Goal: Transaction & Acquisition: Purchase product/service

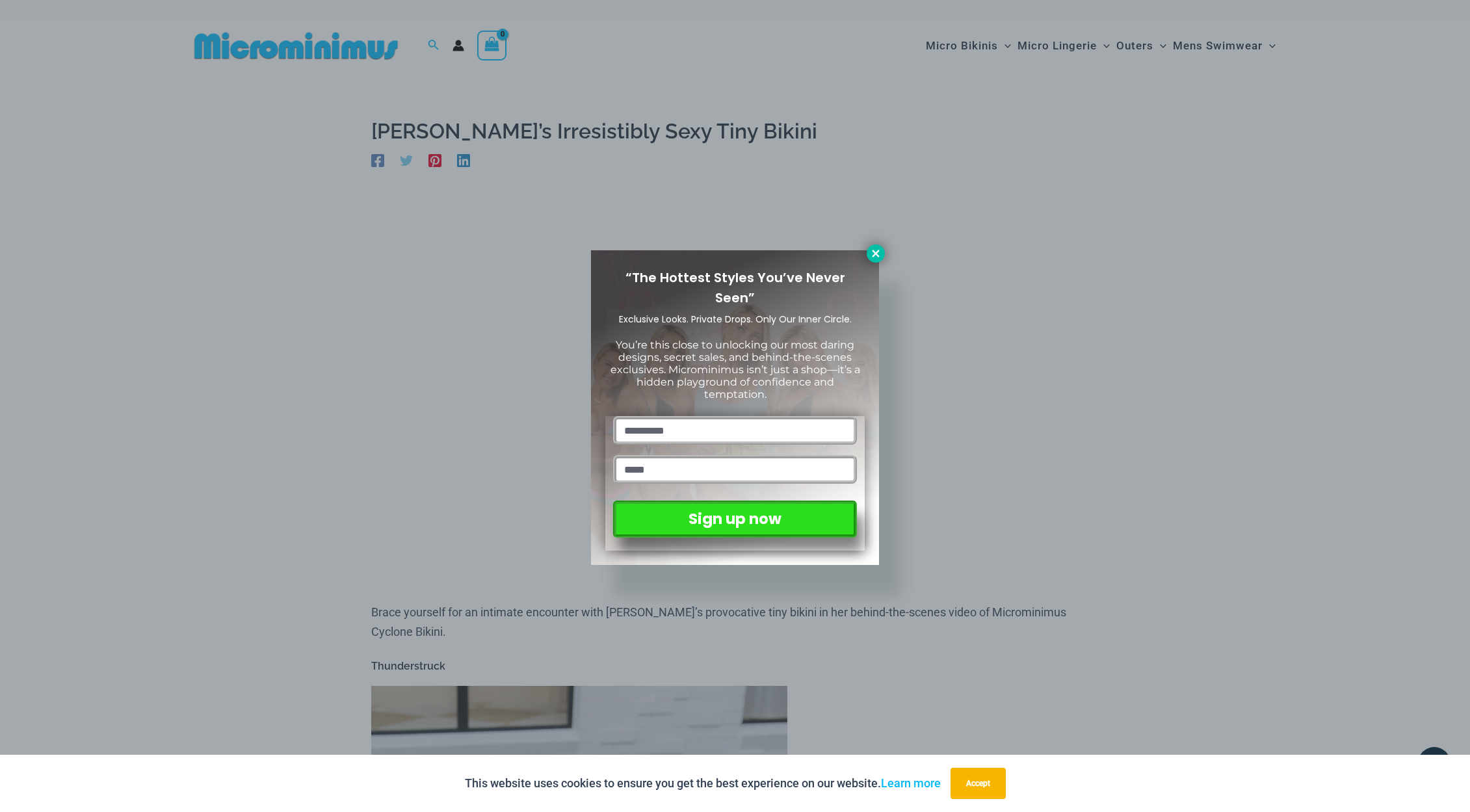
click at [878, 251] on icon at bounding box center [875, 253] width 7 height 7
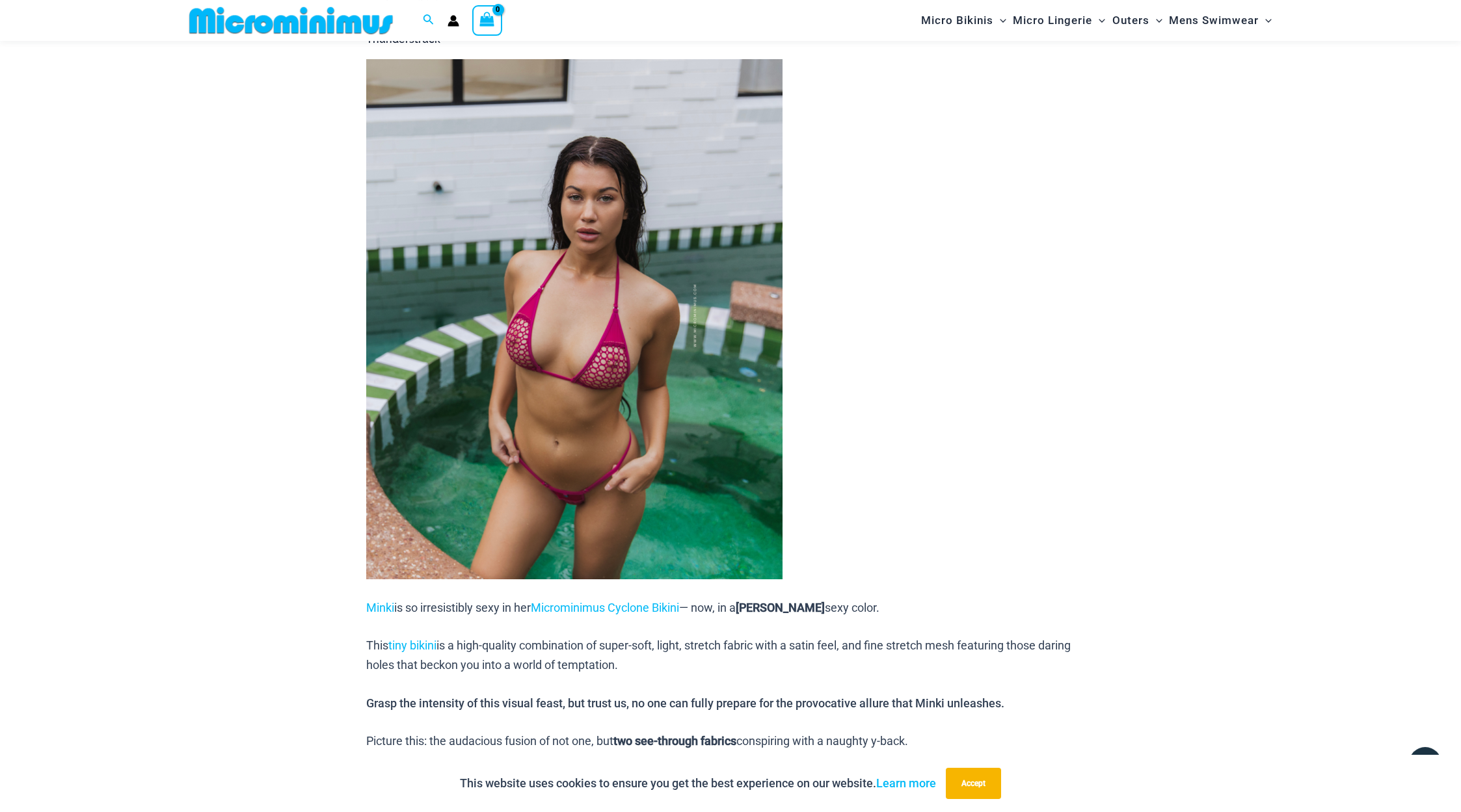
scroll to position [613, 0]
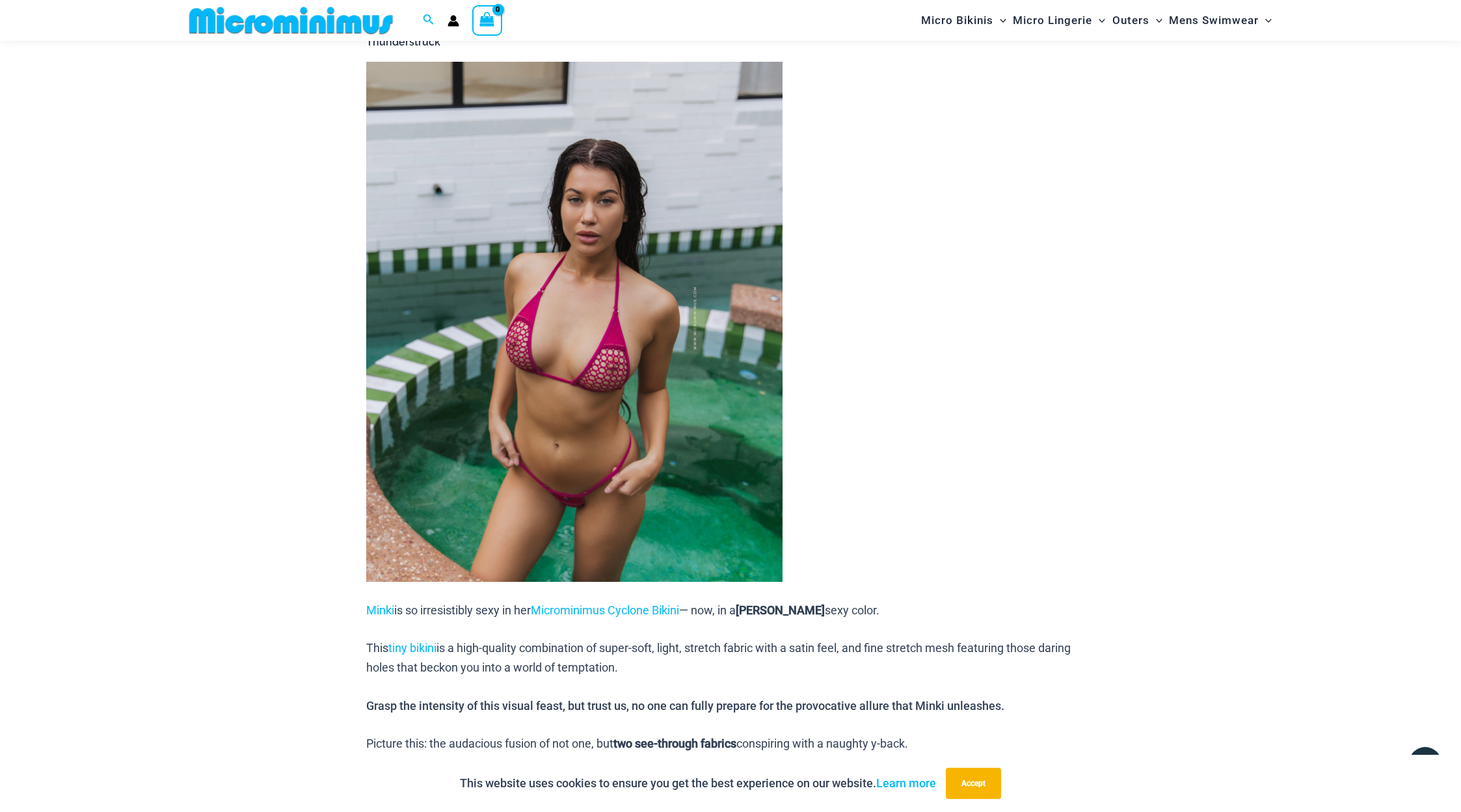
click at [674, 420] on img at bounding box center [575, 321] width 417 height 520
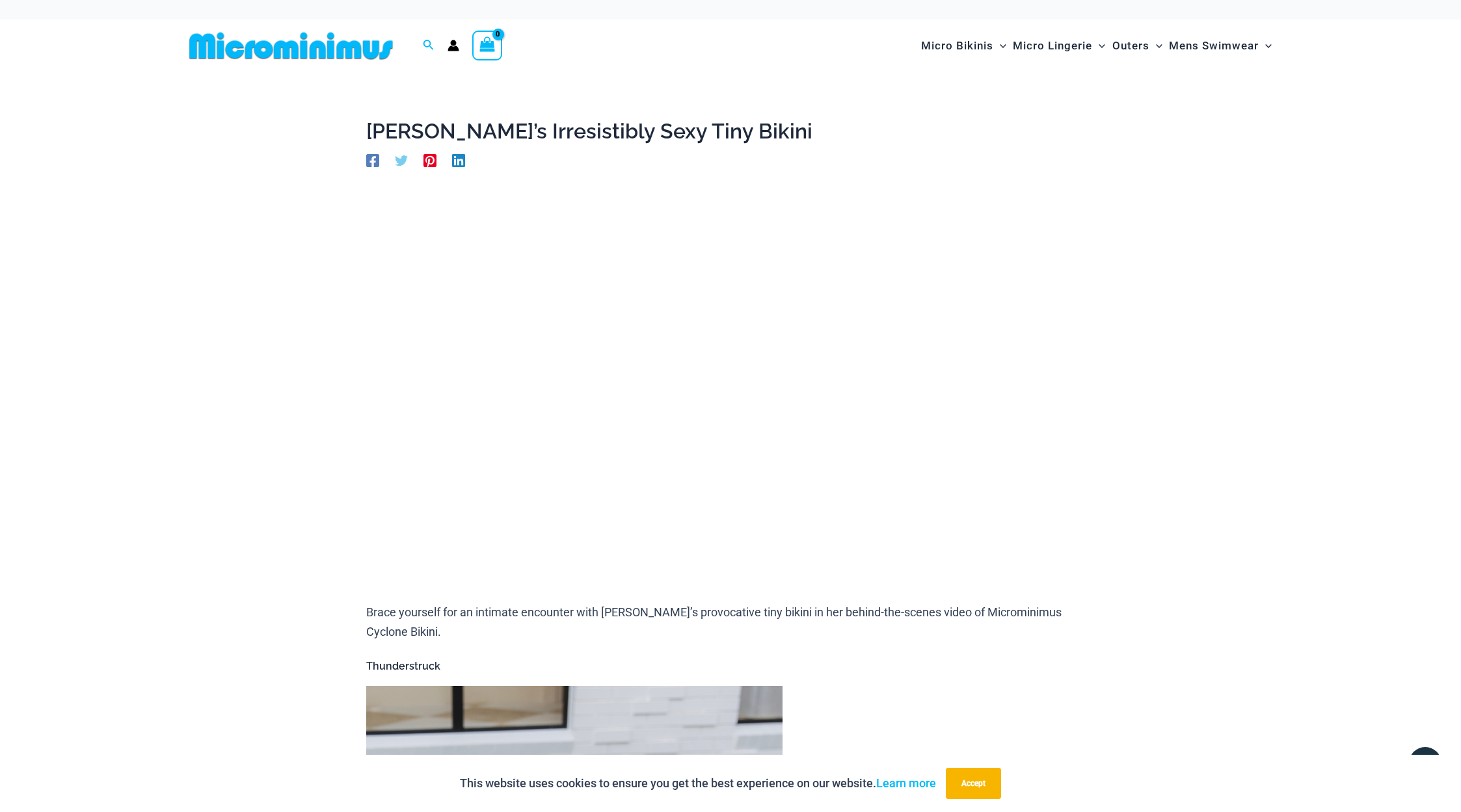
click at [340, 57] on img at bounding box center [291, 45] width 214 height 30
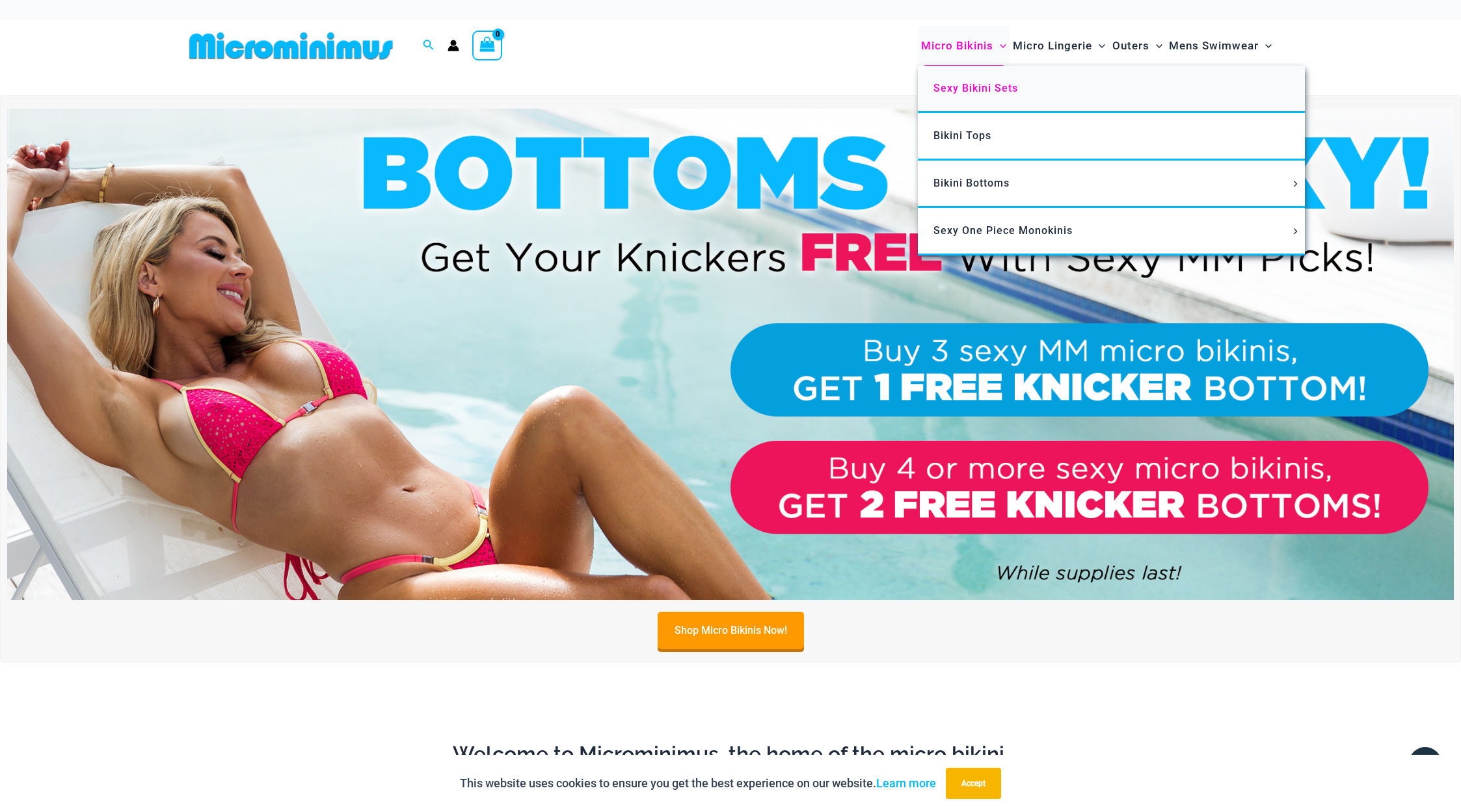
click at [985, 83] on span "Sexy Bikini Sets" at bounding box center [976, 88] width 85 height 12
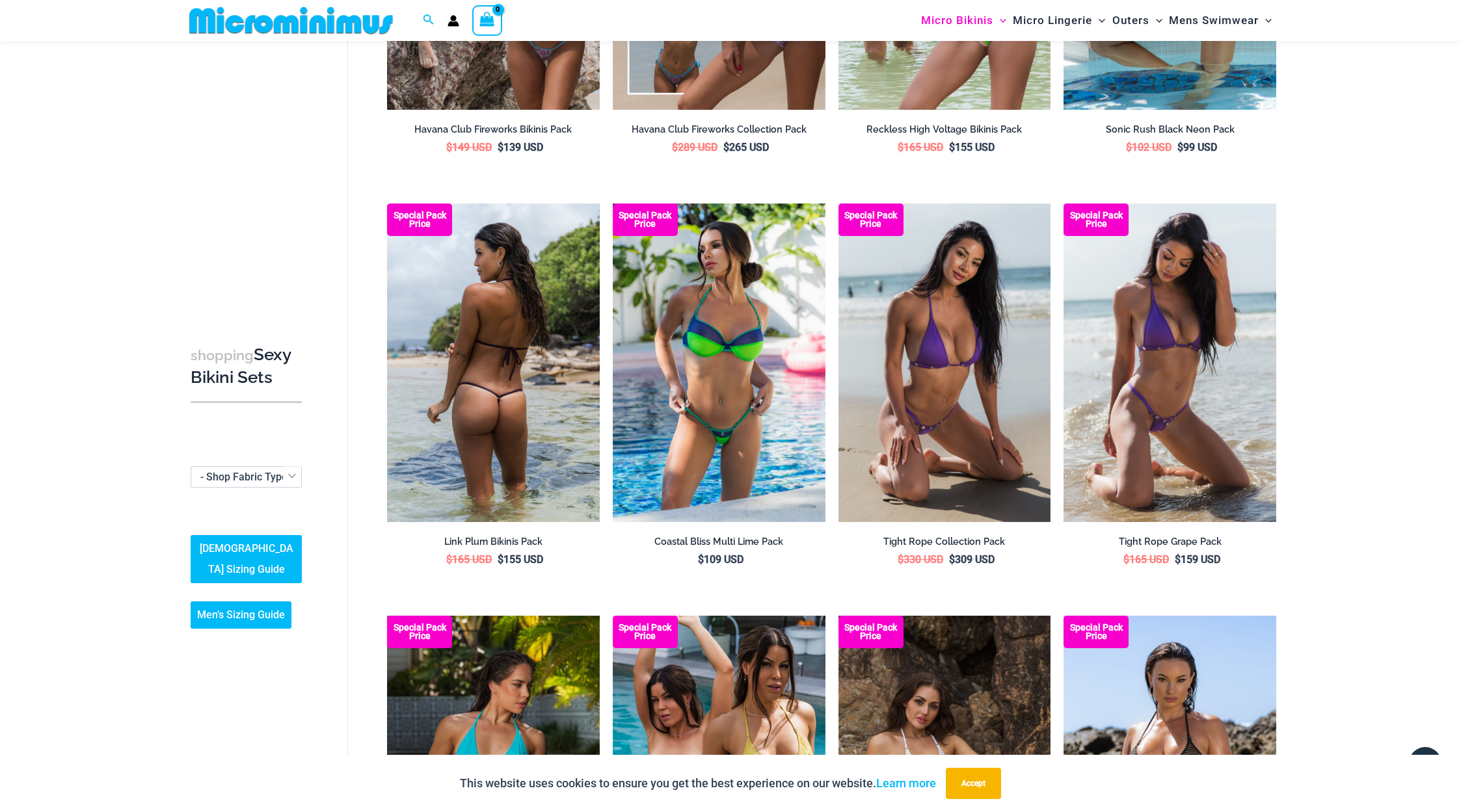
scroll to position [2736, 0]
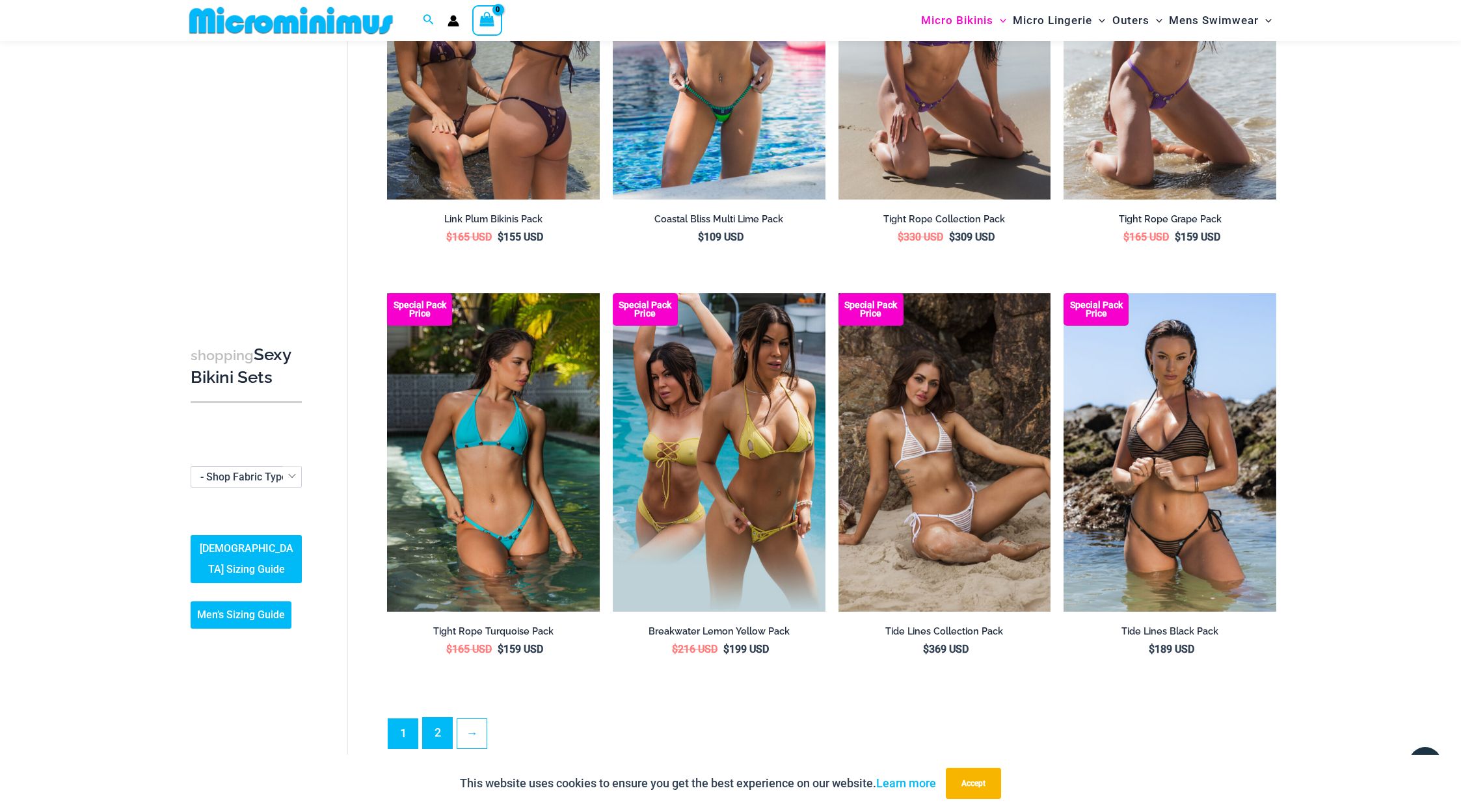
click at [426, 726] on link "2" at bounding box center [437, 733] width 30 height 30
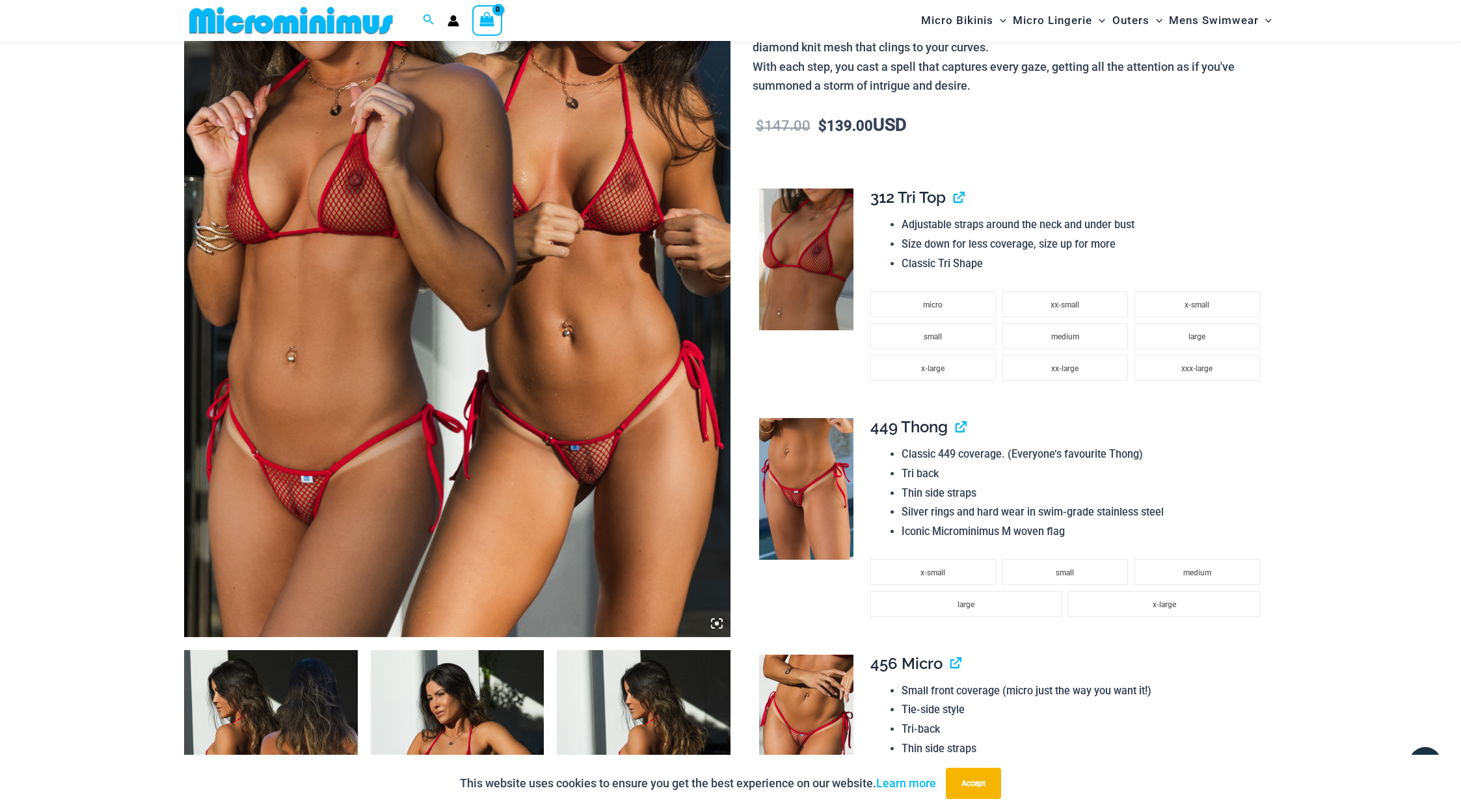
scroll to position [623, 0]
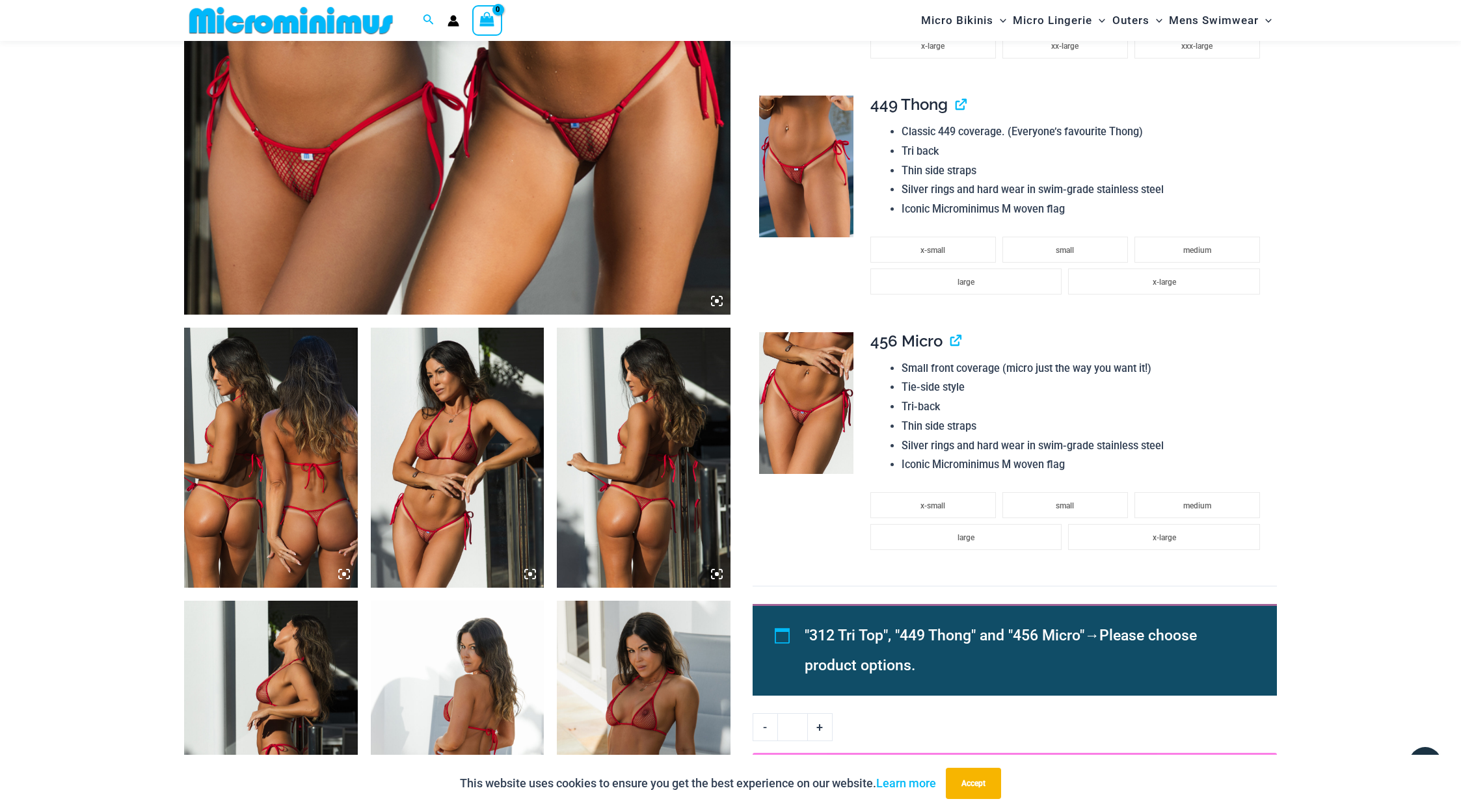
click at [470, 456] on img at bounding box center [458, 458] width 174 height 260
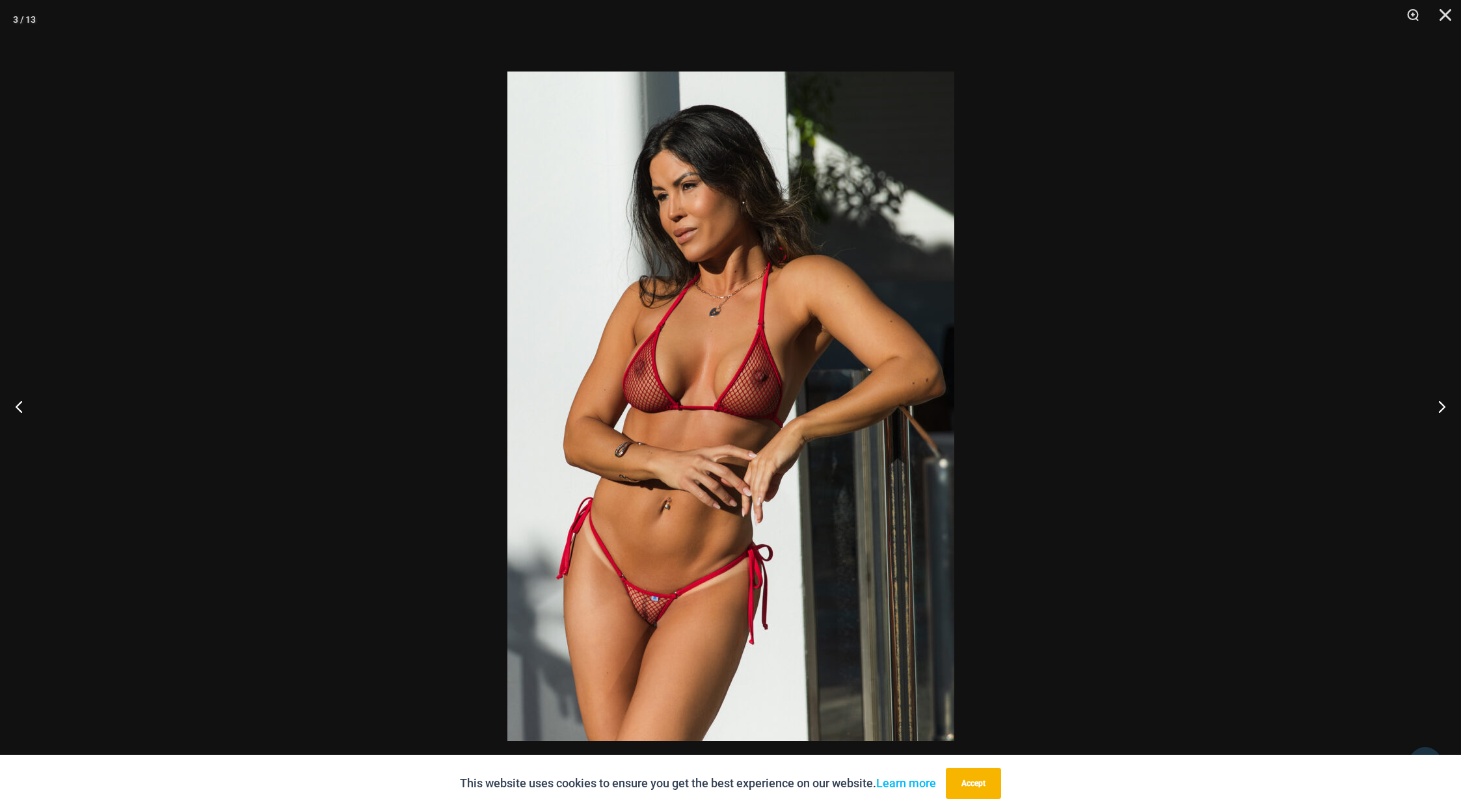
click at [682, 569] on img at bounding box center [731, 407] width 447 height 670
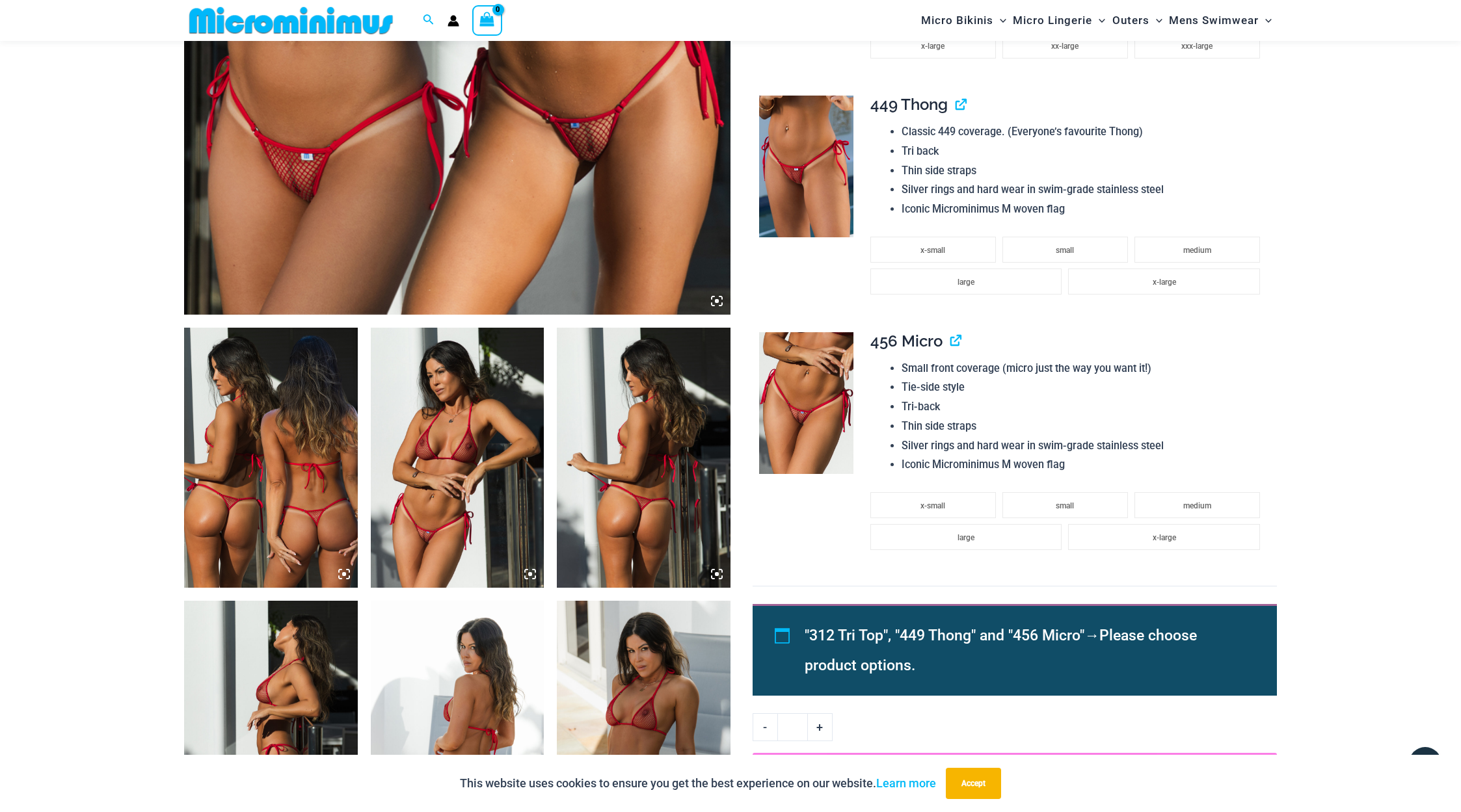
click at [476, 491] on img at bounding box center [458, 458] width 174 height 260
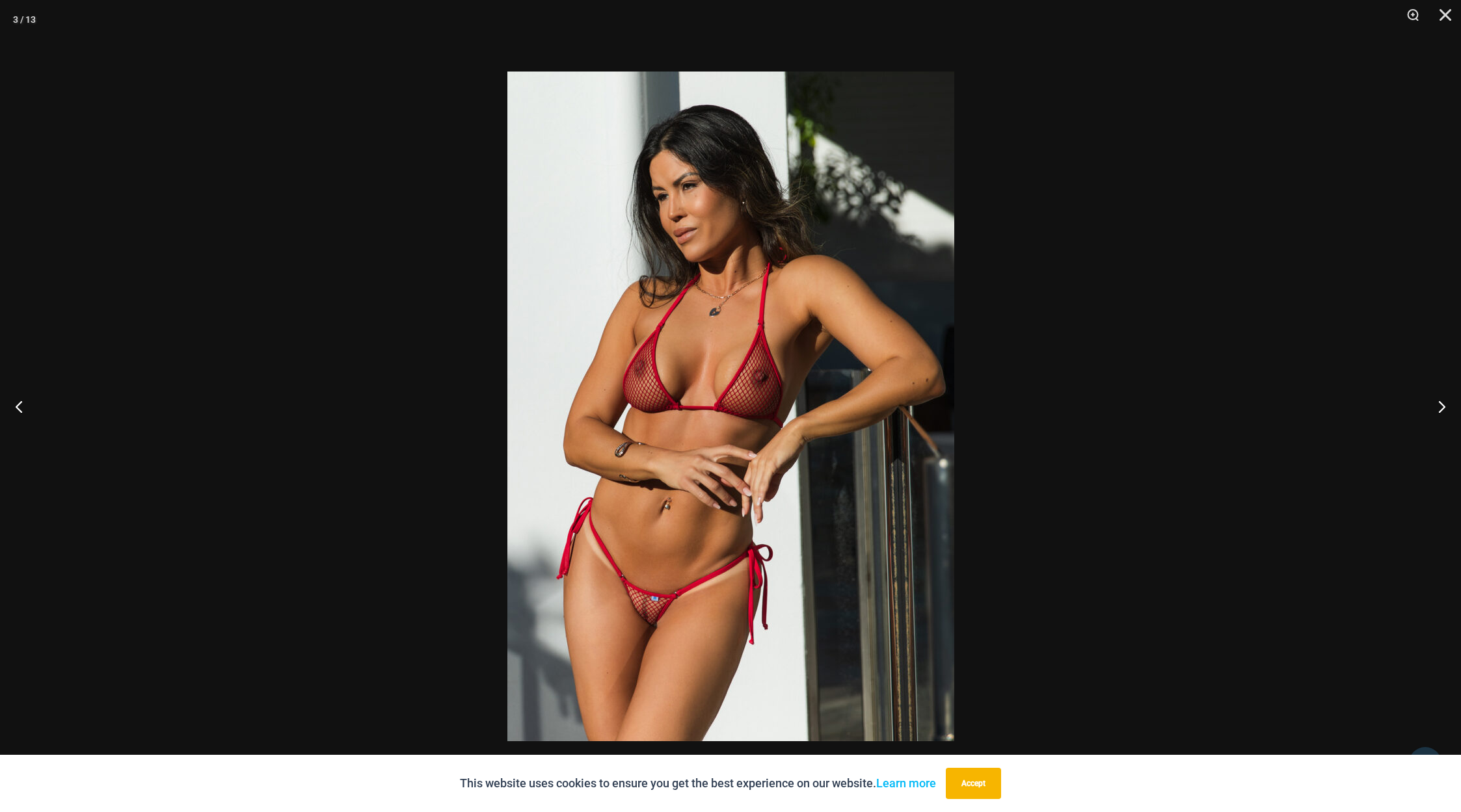
click at [452, 420] on div at bounding box center [730, 406] width 1461 height 812
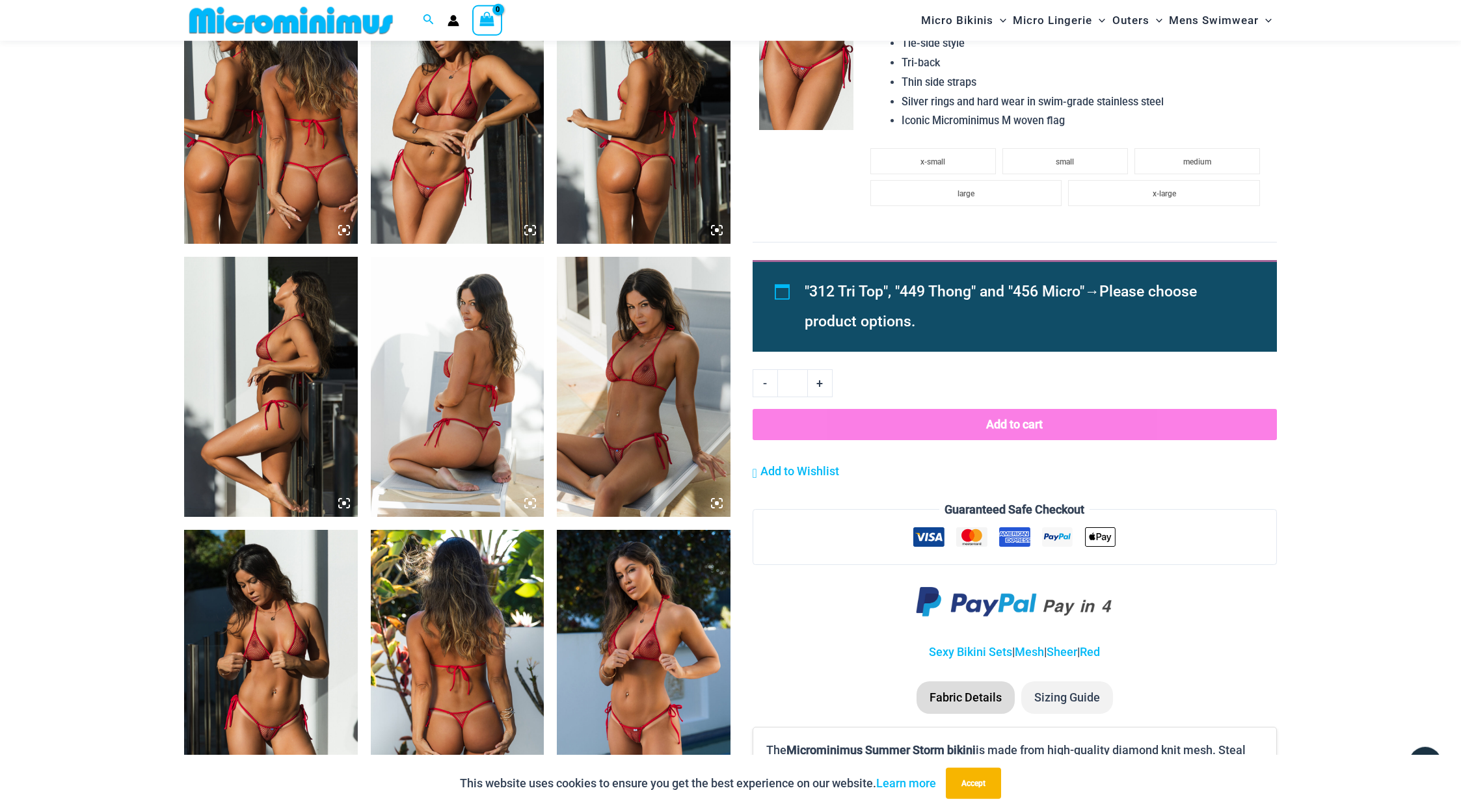
scroll to position [1019, 0]
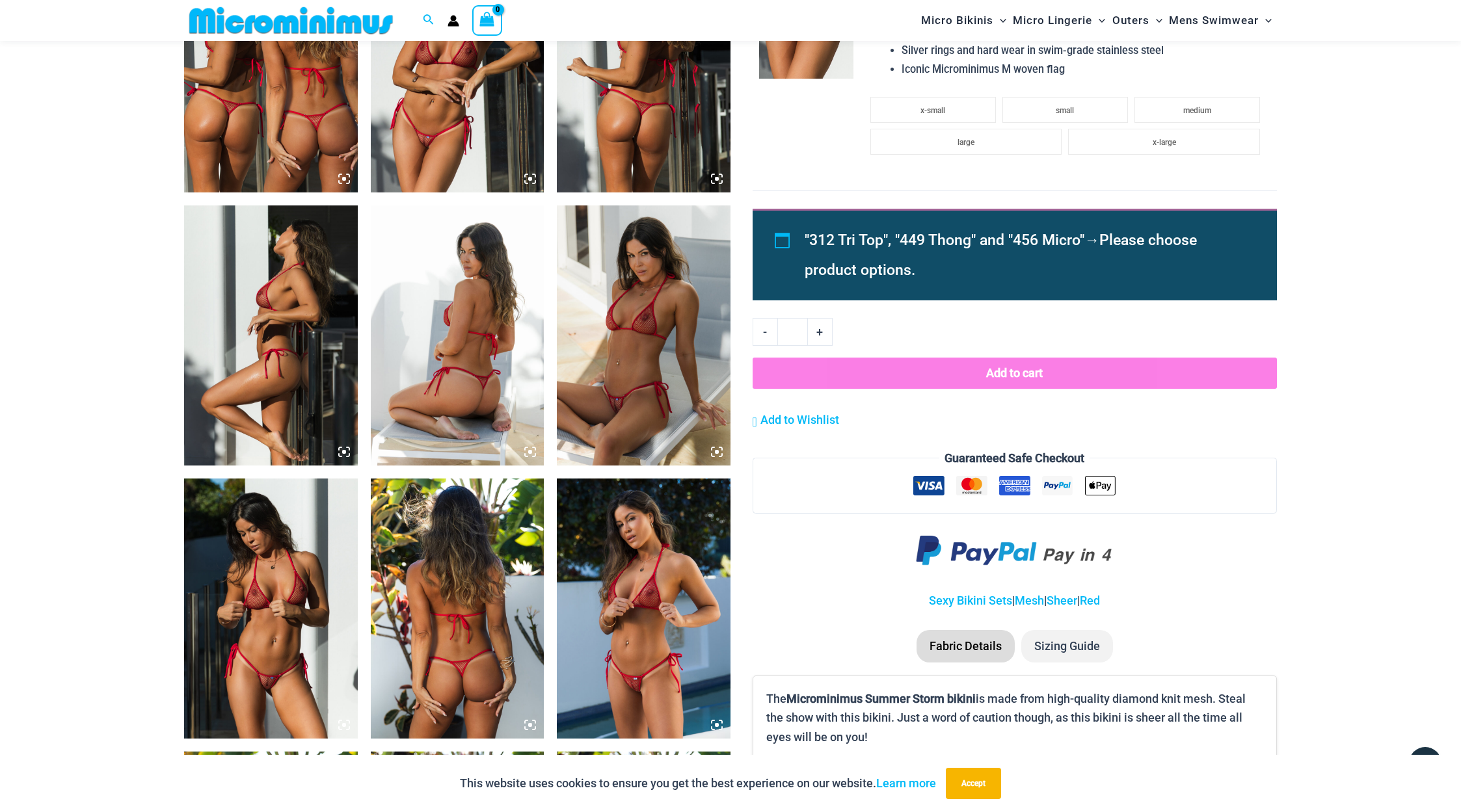
click at [283, 585] on img at bounding box center [271, 609] width 174 height 260
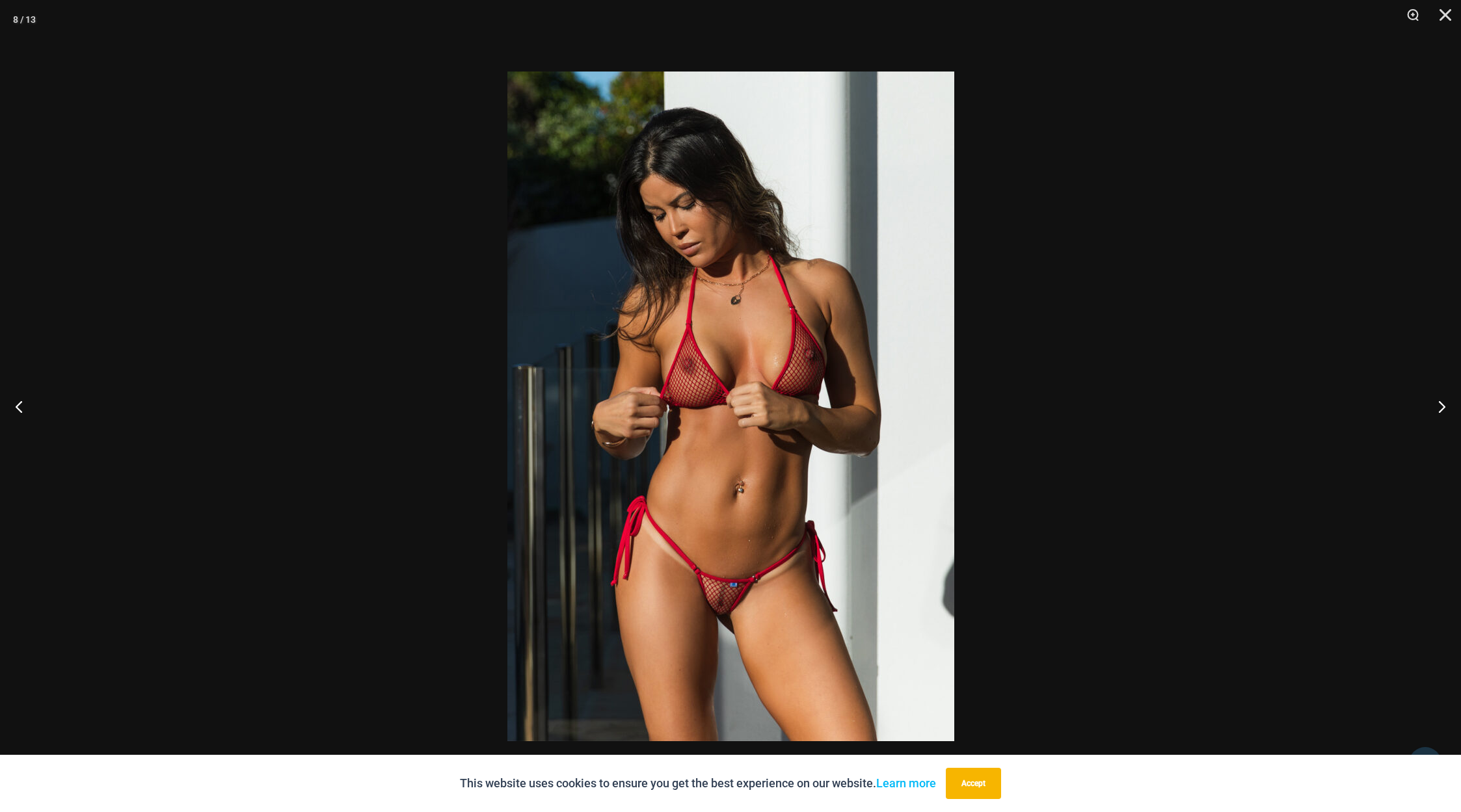
click at [441, 382] on div at bounding box center [730, 406] width 1461 height 812
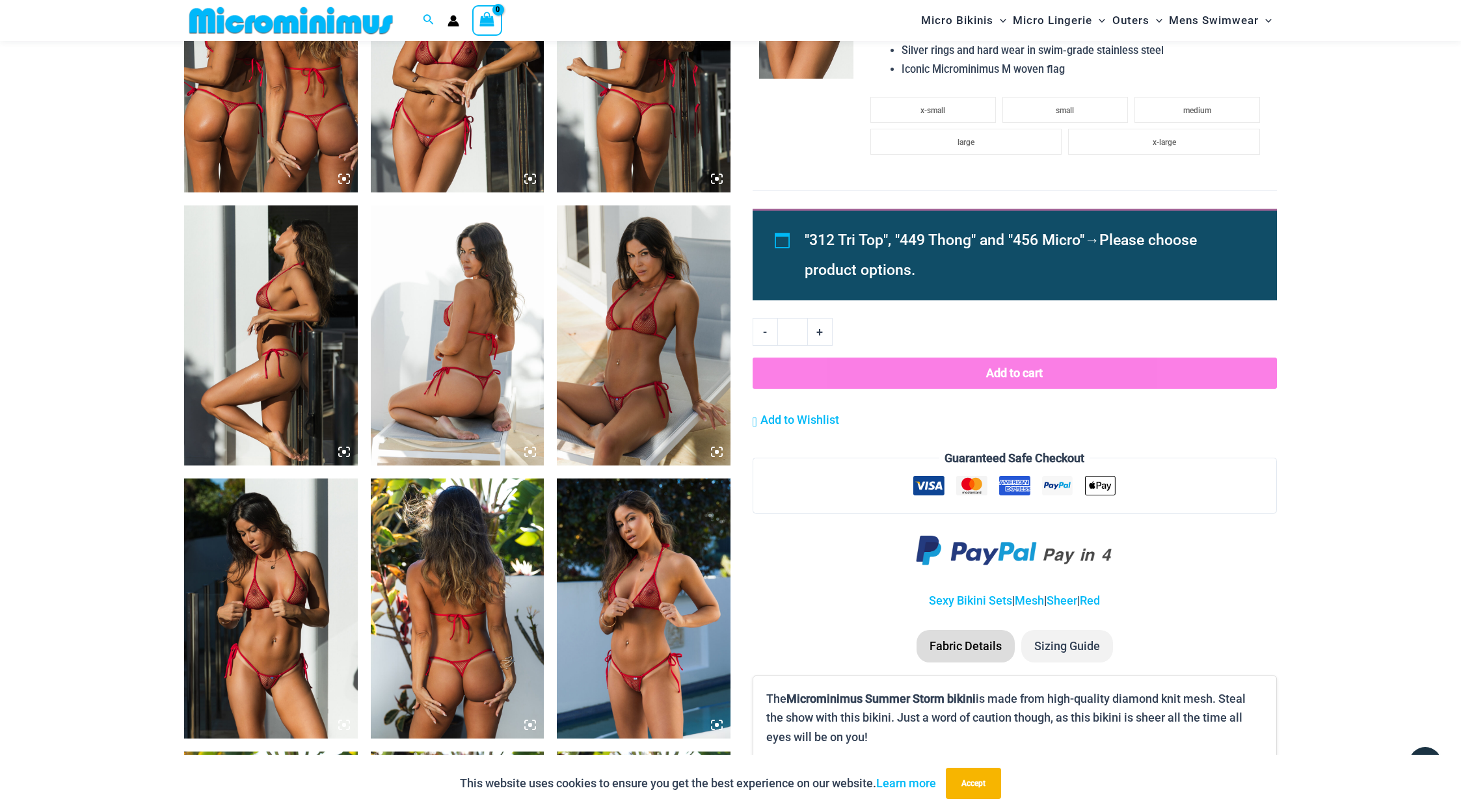
scroll to position [1341, 0]
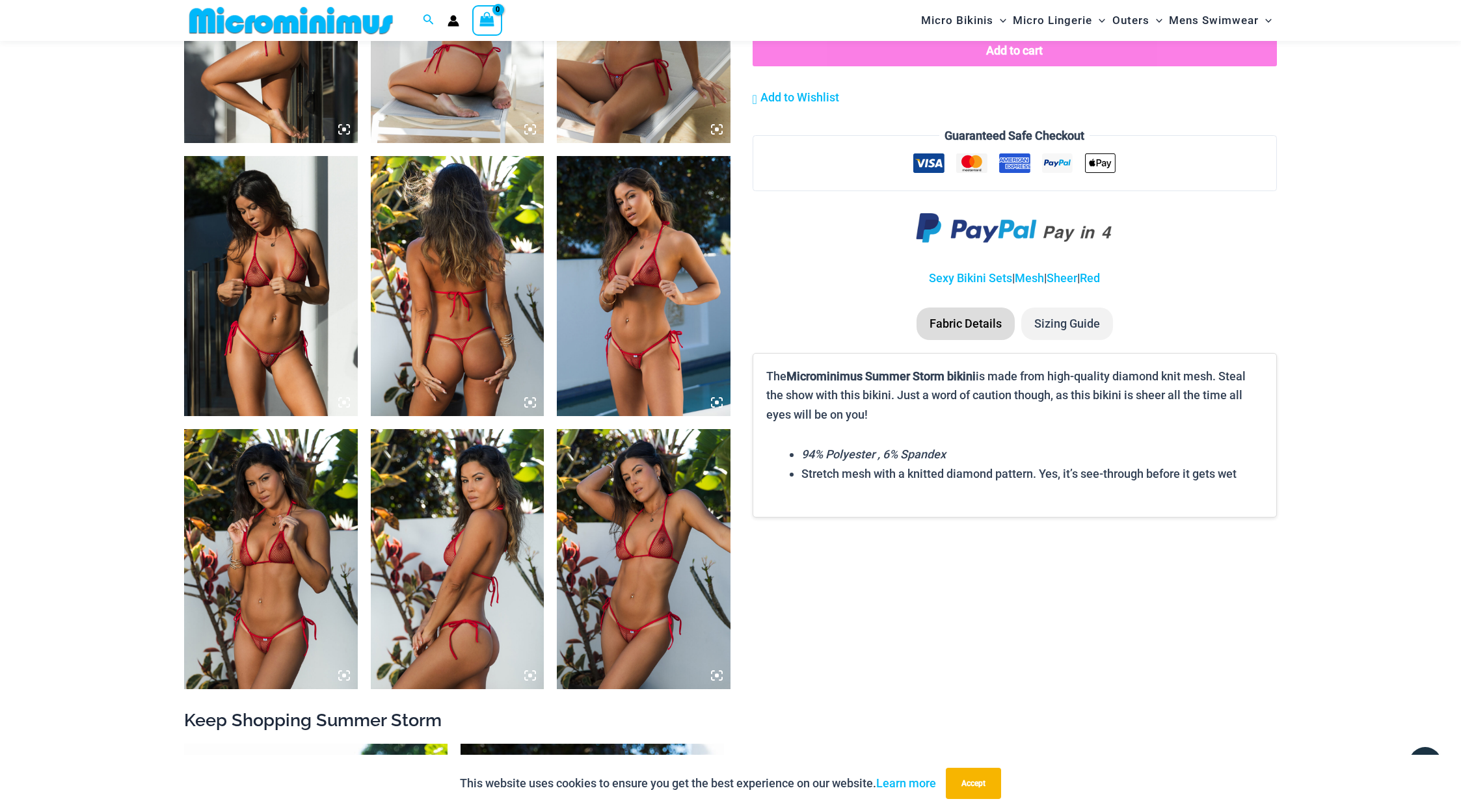
click at [667, 311] on img at bounding box center [644, 286] width 174 height 260
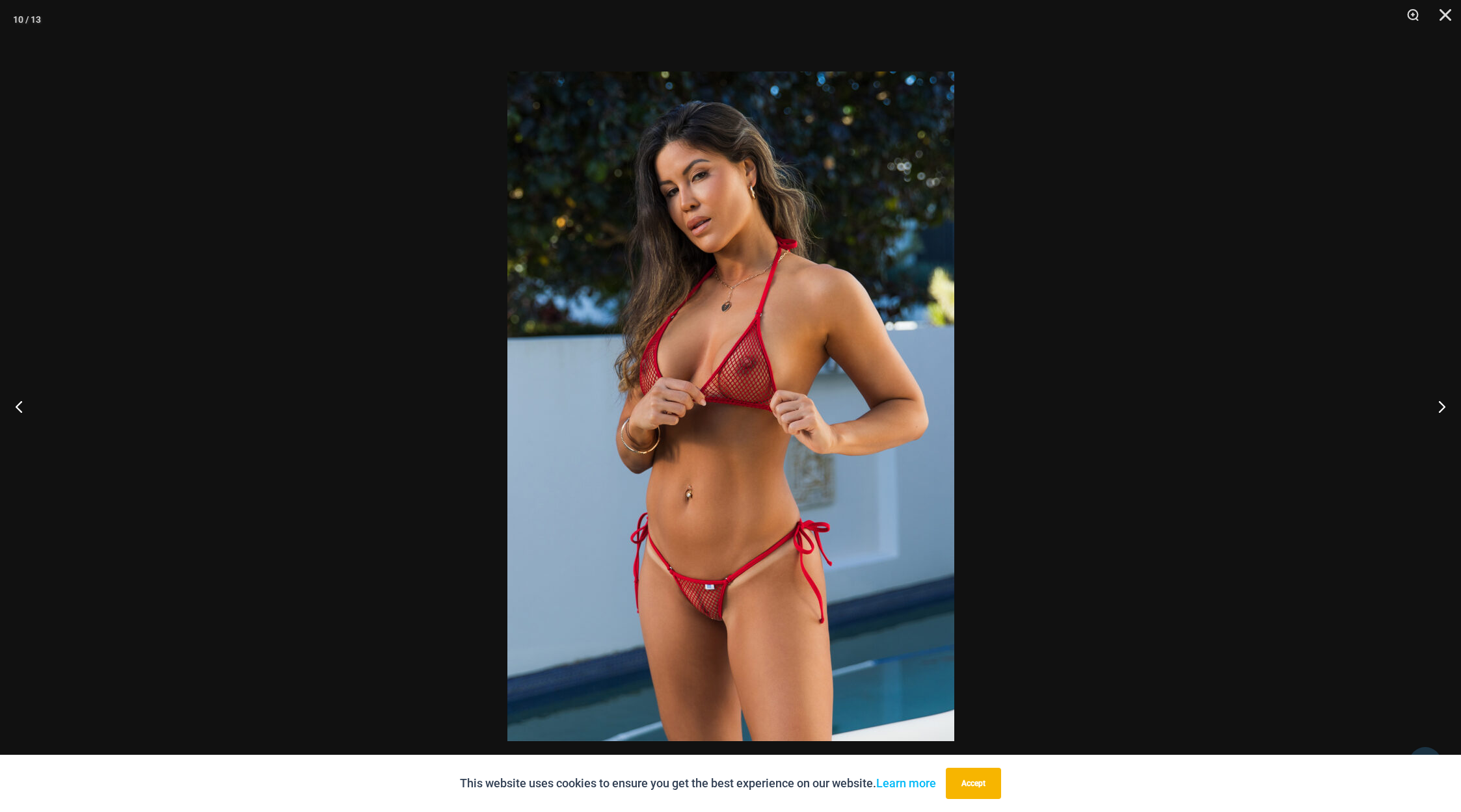
click at [592, 313] on img at bounding box center [731, 407] width 447 height 670
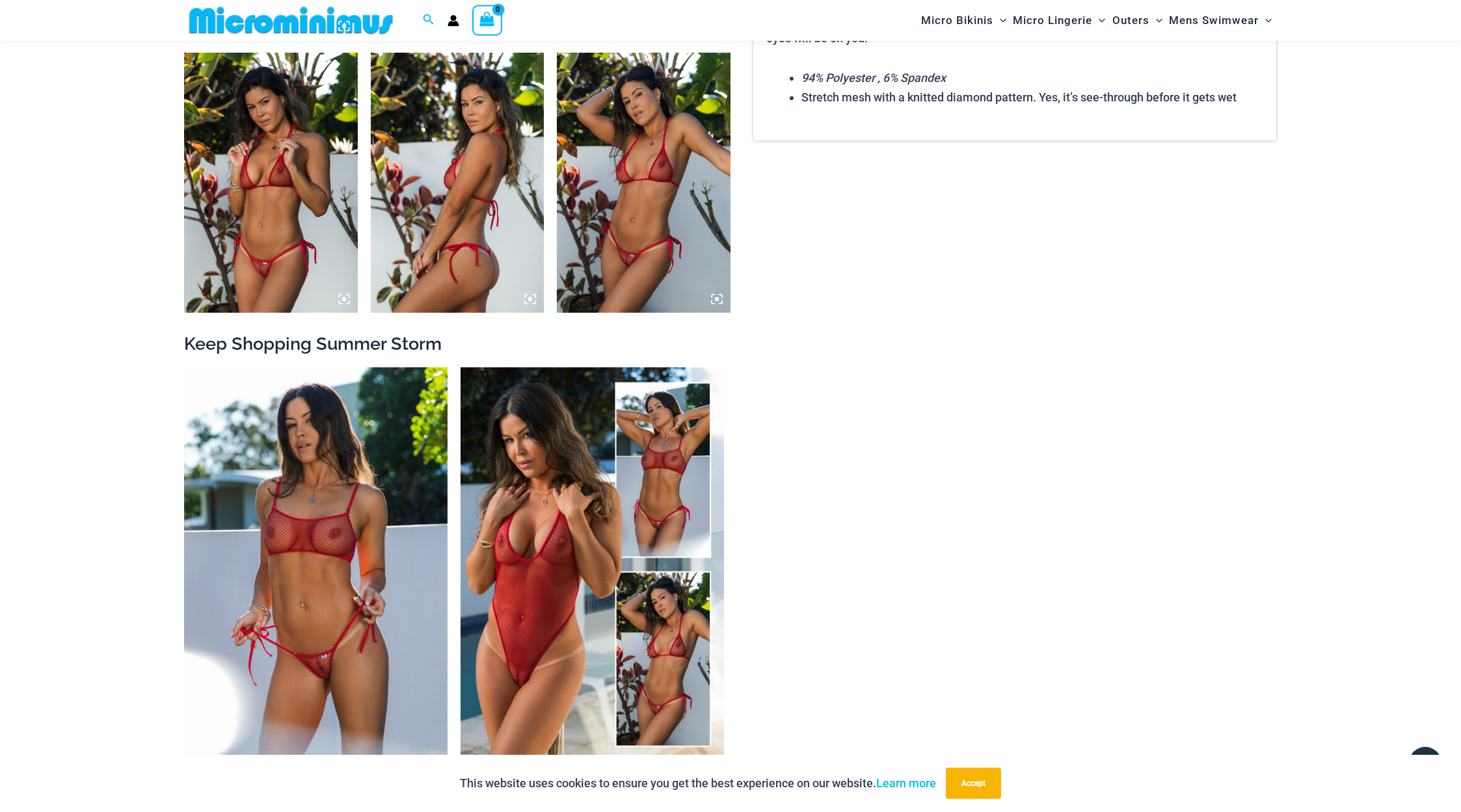
scroll to position [1840, 0]
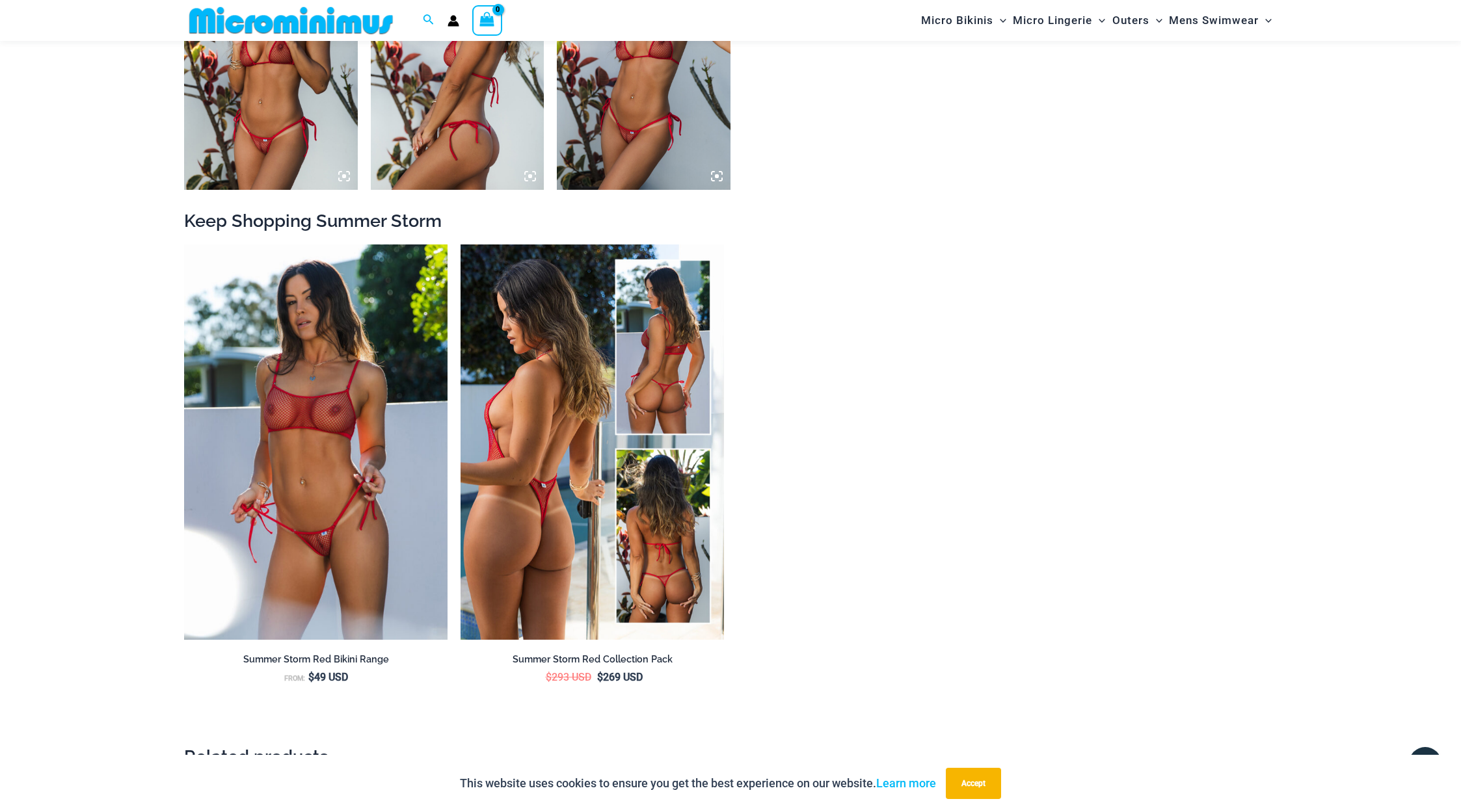
click at [591, 428] on img at bounding box center [592, 442] width 263 height 396
